Goal: Information Seeking & Learning: Find specific fact

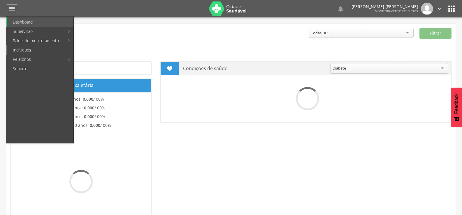
click at [20, 49] on link "Indivíduos" at bounding box center [40, 49] width 66 height 9
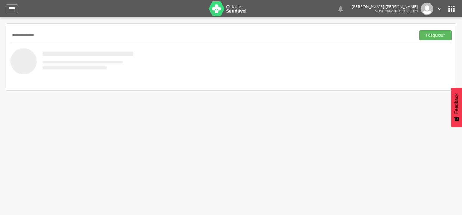
type input "**********"
click at [419, 30] on button "Pesquisar" at bounding box center [435, 35] width 32 height 10
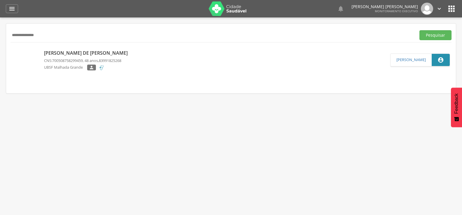
click at [69, 50] on p "Maria de Fátima Batista" at bounding box center [87, 53] width 87 height 7
type input "**********"
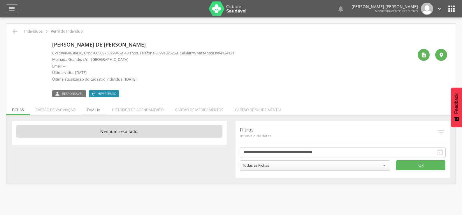
click at [92, 106] on li "Família" at bounding box center [93, 109] width 25 height 14
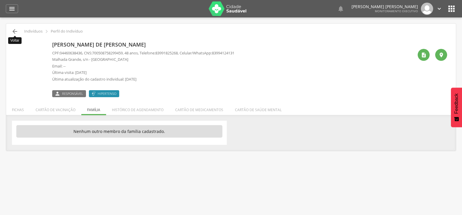
click at [13, 33] on icon "" at bounding box center [14, 31] width 7 height 7
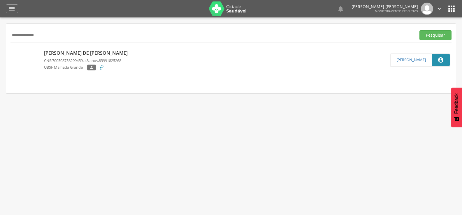
drag, startPoint x: 57, startPoint y: 38, endPoint x: 0, endPoint y: 27, distance: 58.3
click at [0, 27] on div " Supervisão  Distritos  Ubs Coordenador: - Queimadas / PB Intervalo de Tempo…" at bounding box center [231, 124] width 462 height 215
click at [419, 30] on button "Pesquisar" at bounding box center [435, 35] width 32 height 10
click at [56, 53] on p "Fernanda Vitoria Batista Silva" at bounding box center [93, 53] width 99 height 7
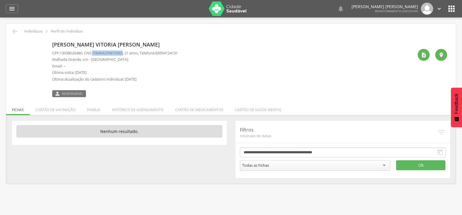
drag, startPoint x: 96, startPoint y: 53, endPoint x: 126, endPoint y: 53, distance: 29.4
click at [123, 53] on span "708404299870065" at bounding box center [107, 52] width 31 height 5
copy span "708404299870065"
click at [16, 33] on icon "" at bounding box center [14, 31] width 7 height 7
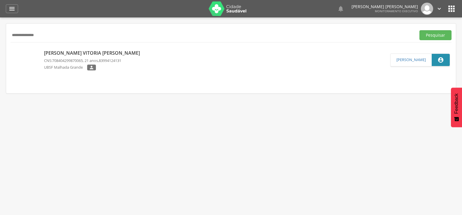
drag, startPoint x: 50, startPoint y: 38, endPoint x: 0, endPoint y: 38, distance: 49.8
click at [0, 38] on div " Supervisão  Distritos  Ubs Coordenador: - Queimadas / PB Intervalo de Tempo…" at bounding box center [231, 124] width 462 height 215
type input "*"
paste input "**********"
type input "**********"
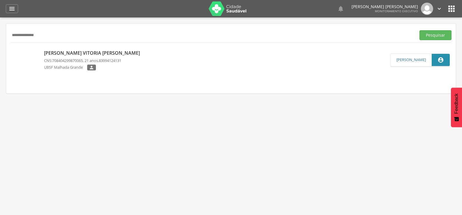
click at [419, 30] on button "Pesquisar" at bounding box center [435, 35] width 32 height 10
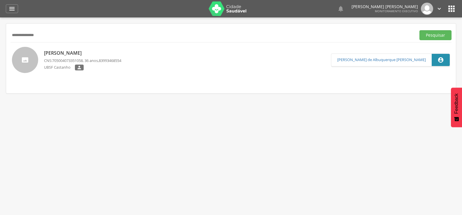
click at [63, 52] on p "Ranuce da Silva Barbosa" at bounding box center [82, 53] width 77 height 7
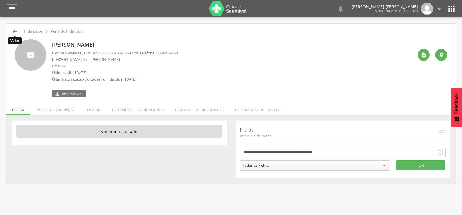
click at [14, 32] on icon "" at bounding box center [14, 31] width 7 height 7
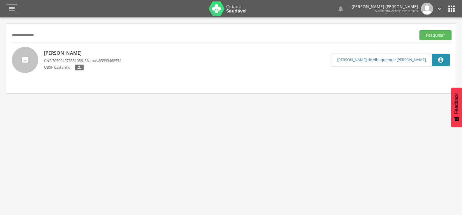
click at [36, 38] on input "**********" at bounding box center [211, 35] width 403 height 10
type input "**********"
click at [419, 30] on button "Pesquisar" at bounding box center [435, 35] width 32 height 10
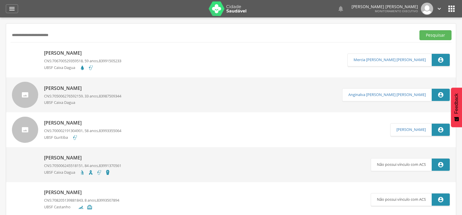
click at [98, 53] on p "[PERSON_NAME]" at bounding box center [82, 53] width 77 height 7
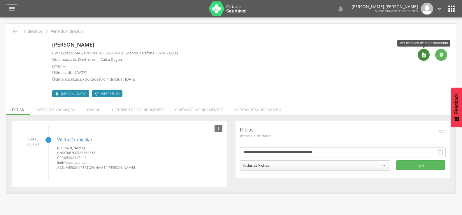
click at [420, 58] on div "" at bounding box center [423, 55] width 12 height 12
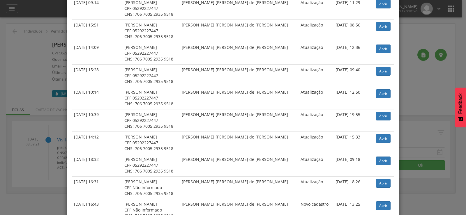
scroll to position [899, 0]
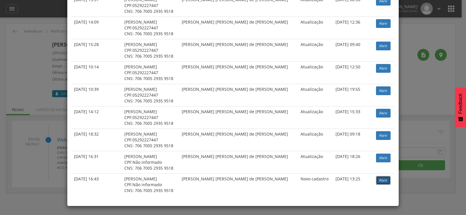
click at [378, 180] on link "Abrir" at bounding box center [383, 180] width 15 height 9
click at [376, 160] on link "Abrir" at bounding box center [383, 158] width 15 height 9
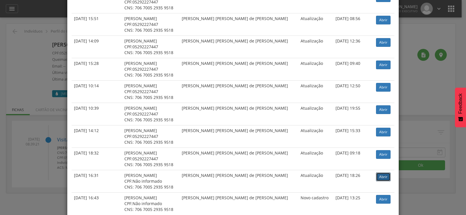
scroll to position [870, 0]
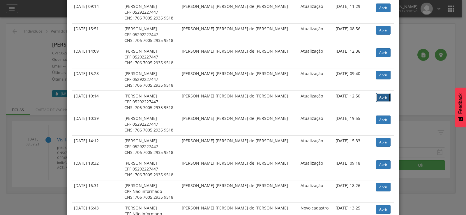
click at [385, 97] on link "Abrir" at bounding box center [383, 97] width 15 height 9
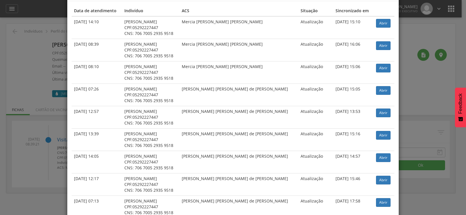
scroll to position [0, 0]
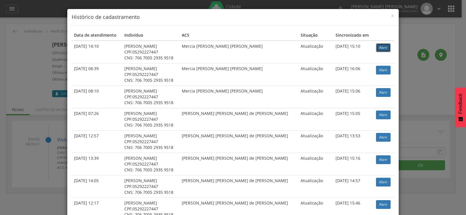
click at [376, 49] on link "Abrir" at bounding box center [383, 47] width 15 height 9
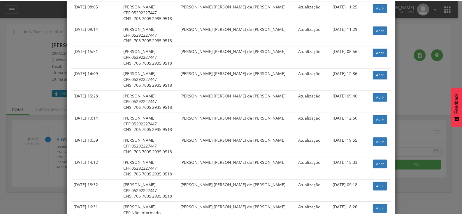
scroll to position [811, 0]
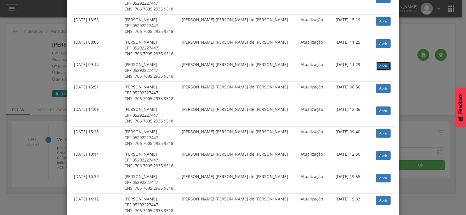
click at [382, 66] on link "Abrir" at bounding box center [383, 66] width 15 height 9
click at [420, 36] on div "× Histórico de cadastramento Data de atendimento Indivíduo ACS Situação Sincron…" at bounding box center [233, 107] width 466 height 215
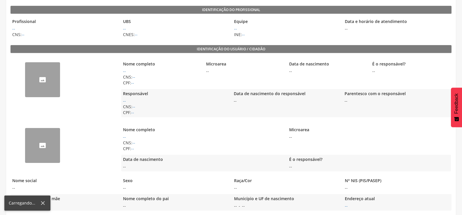
scroll to position [29, 0]
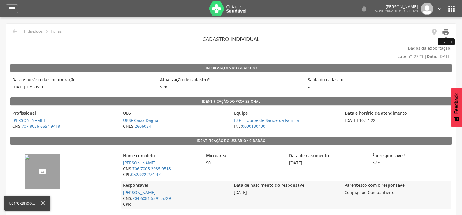
click at [446, 32] on icon "" at bounding box center [446, 32] width 8 height 8
click at [445, 33] on icon "" at bounding box center [446, 32] width 8 height 8
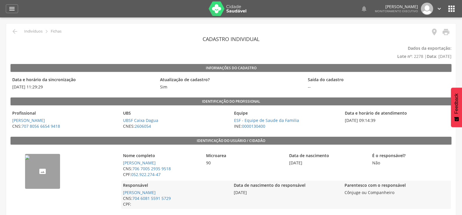
click at [342, 46] on p "Dados da exportação: Lote nº : 2278 | Data : 07/12/2019" at bounding box center [230, 52] width 441 height 16
